Goal: Transaction & Acquisition: Purchase product/service

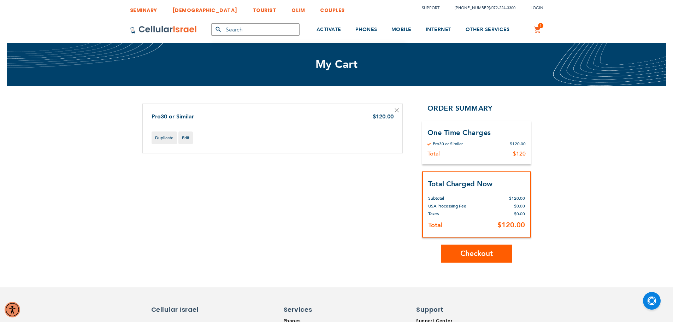
click at [478, 257] on span "Checkout" at bounding box center [476, 253] width 33 height 10
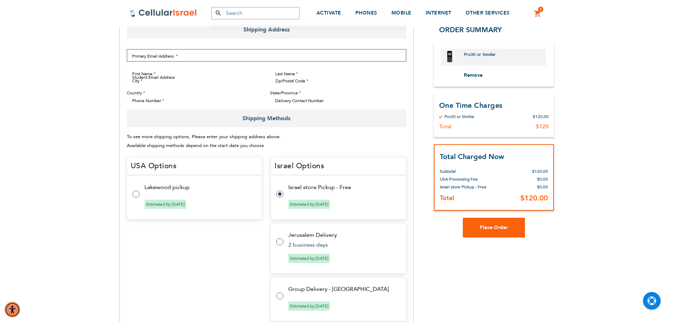
select select "US"
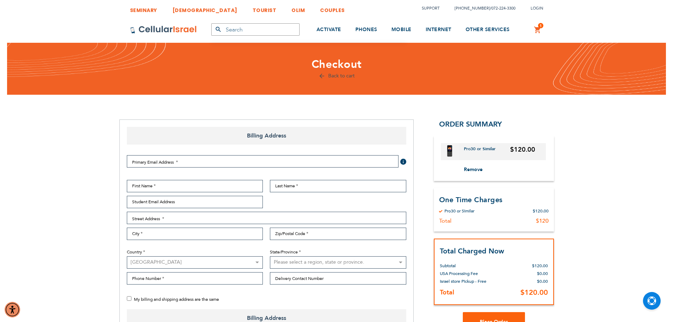
select select "US"
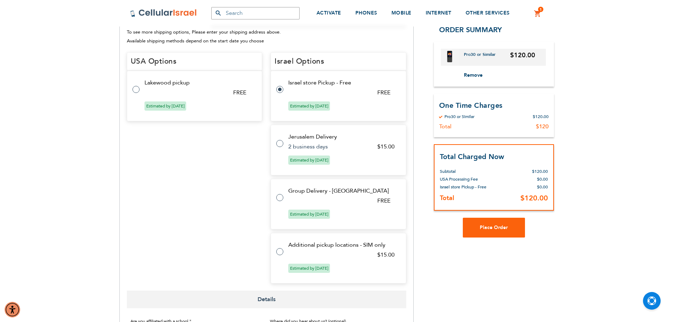
scroll to position [247, 0]
